Goal: Transaction & Acquisition: Download file/media

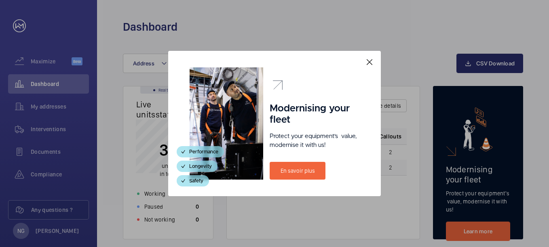
click at [368, 61] on mat-icon at bounding box center [370, 62] width 10 height 10
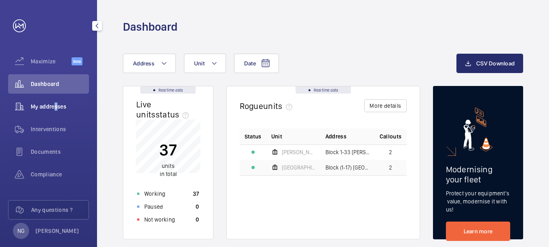
click at [55, 102] on div "My addresses" at bounding box center [48, 106] width 81 height 19
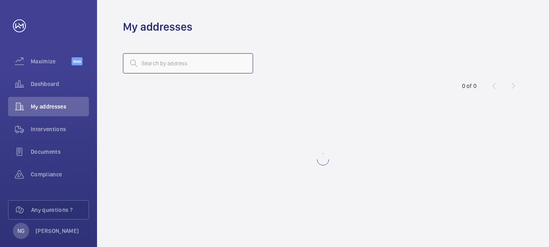
click at [213, 61] on input "text" at bounding box center [188, 63] width 130 height 20
type input "con"
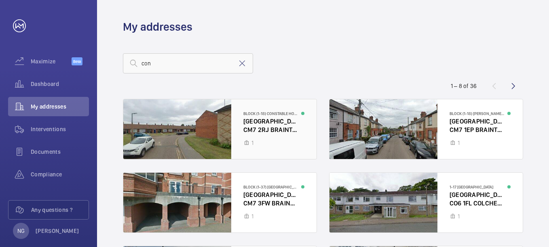
click at [258, 129] on div at bounding box center [219, 129] width 193 height 60
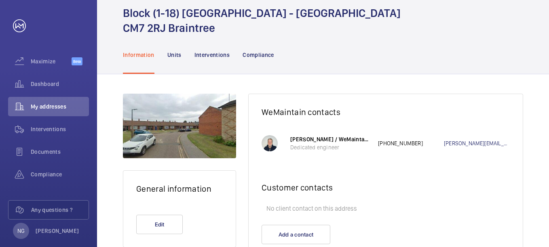
scroll to position [60, 0]
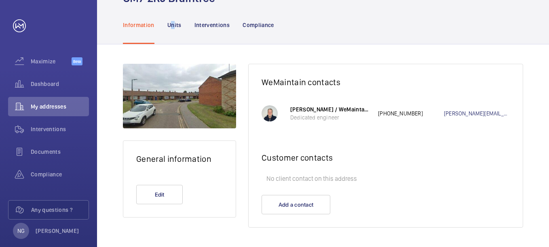
click at [173, 21] on p "Units" at bounding box center [174, 25] width 14 height 8
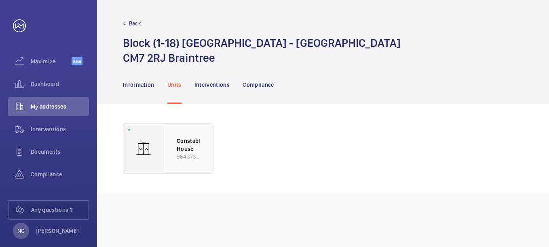
click at [188, 148] on p "Constable House" at bounding box center [188, 145] width 23 height 16
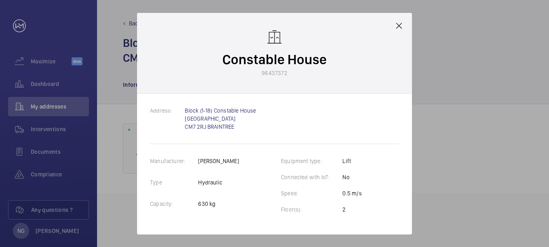
click at [399, 25] on mat-icon at bounding box center [399, 26] width 10 height 10
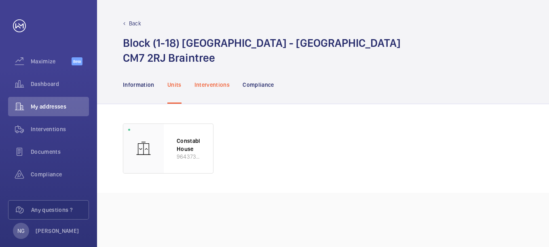
click at [216, 81] on p "Interventions" at bounding box center [212, 85] width 36 height 8
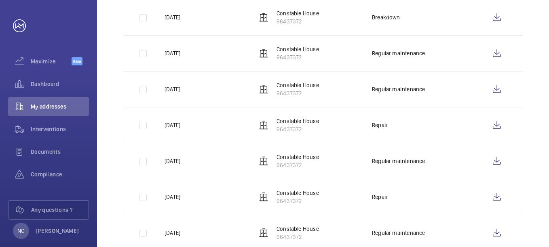
scroll to position [162, 0]
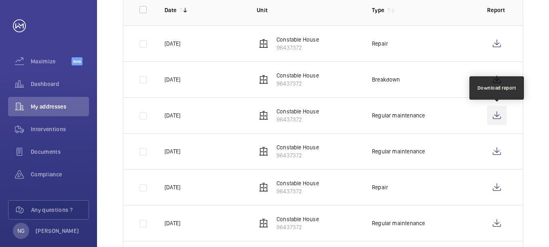
click at [500, 116] on wm-front-icon-button at bounding box center [496, 115] width 19 height 19
